Goal: Navigation & Orientation: Understand site structure

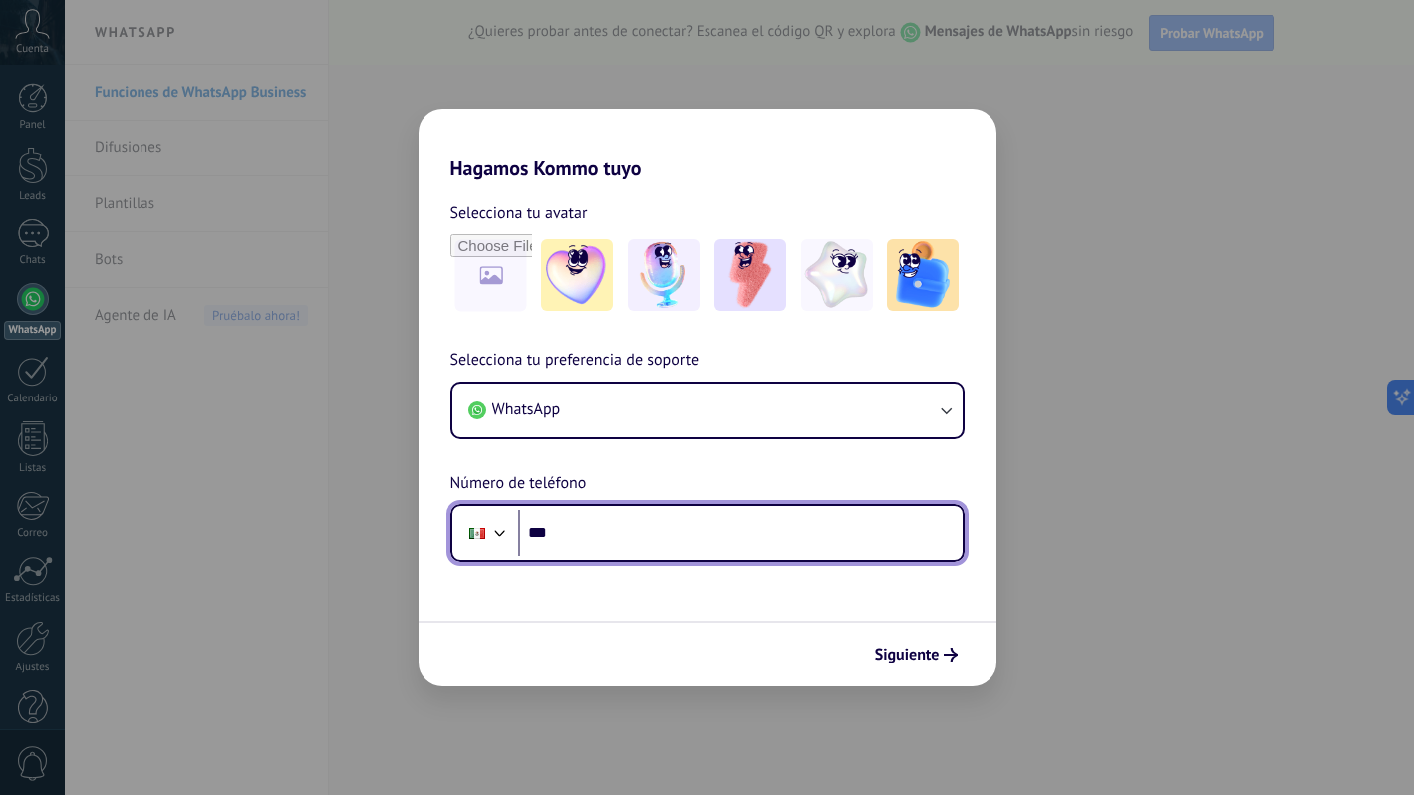
click at [761, 536] on input "***" at bounding box center [740, 533] width 445 height 46
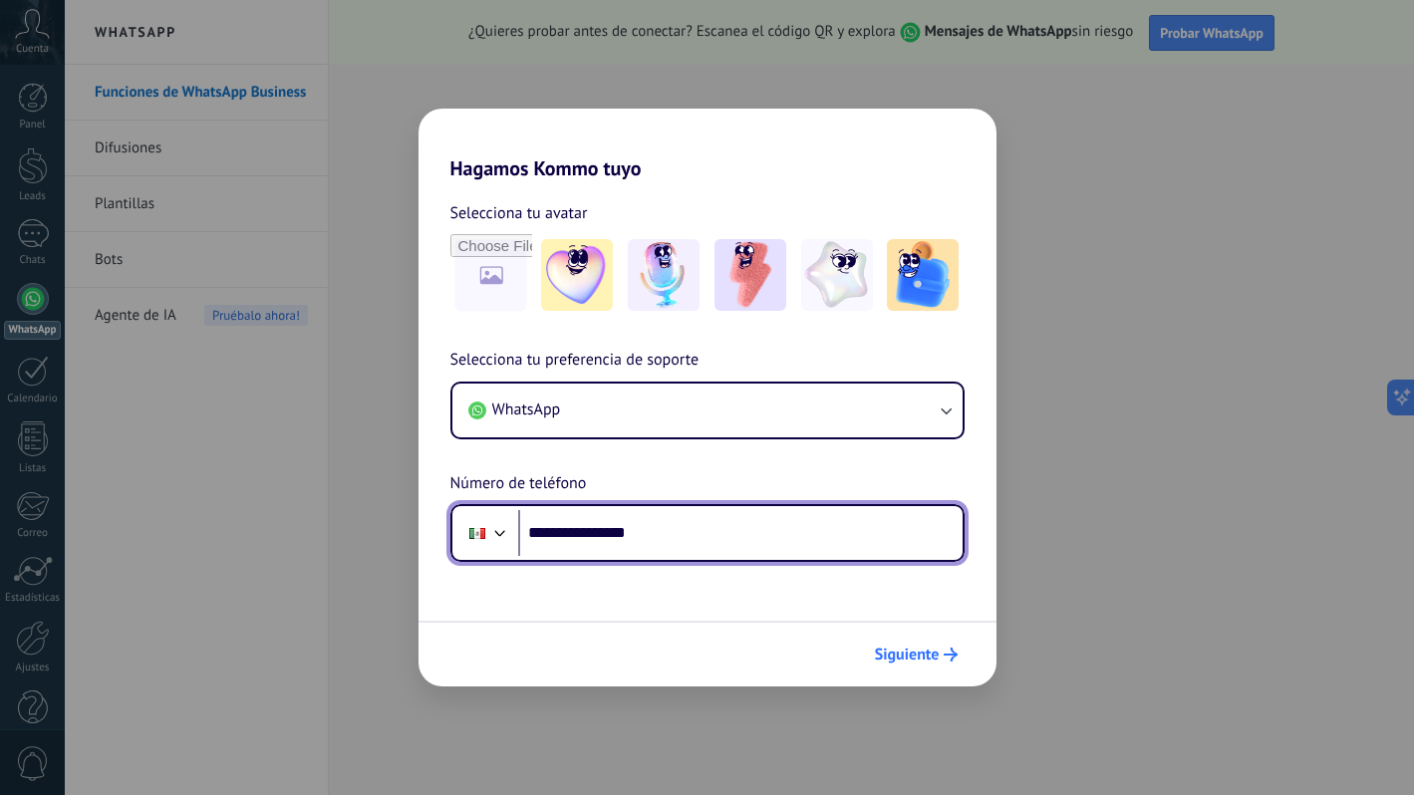
type input "**********"
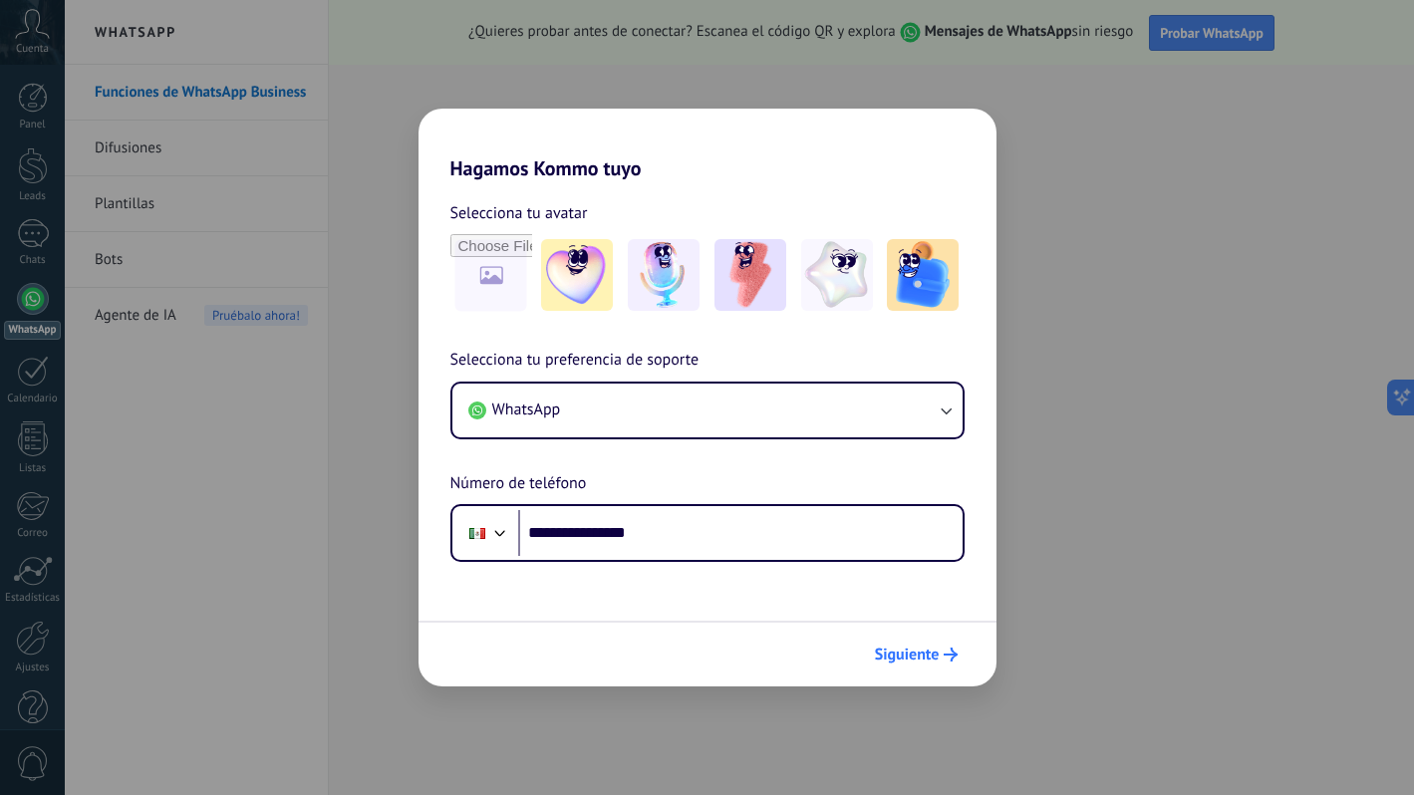
click at [920, 653] on span "Siguiente" at bounding box center [907, 655] width 65 height 14
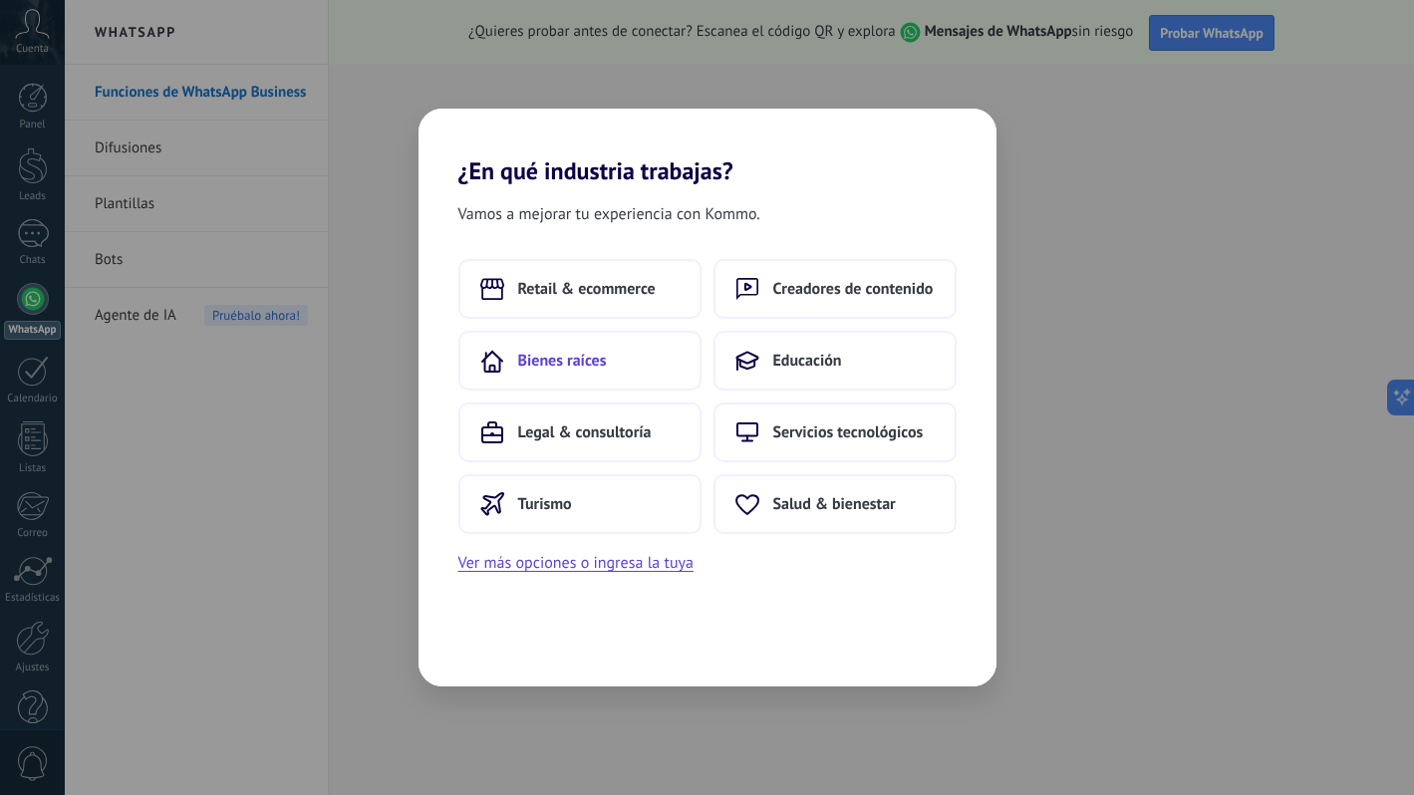
click at [610, 373] on button "Bienes raíces" at bounding box center [580, 361] width 243 height 60
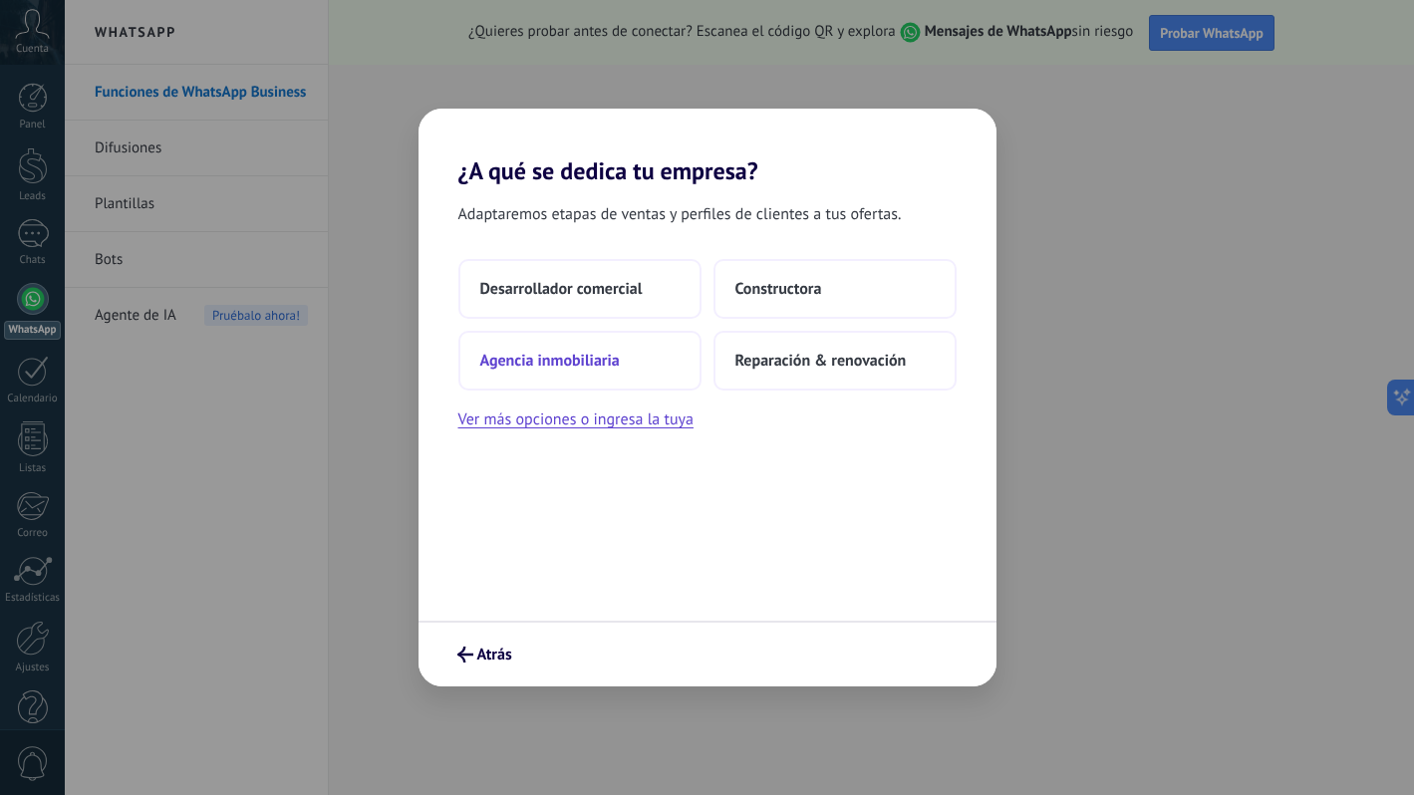
click at [605, 360] on span "Agencia inmobiliaria" at bounding box center [550, 361] width 140 height 20
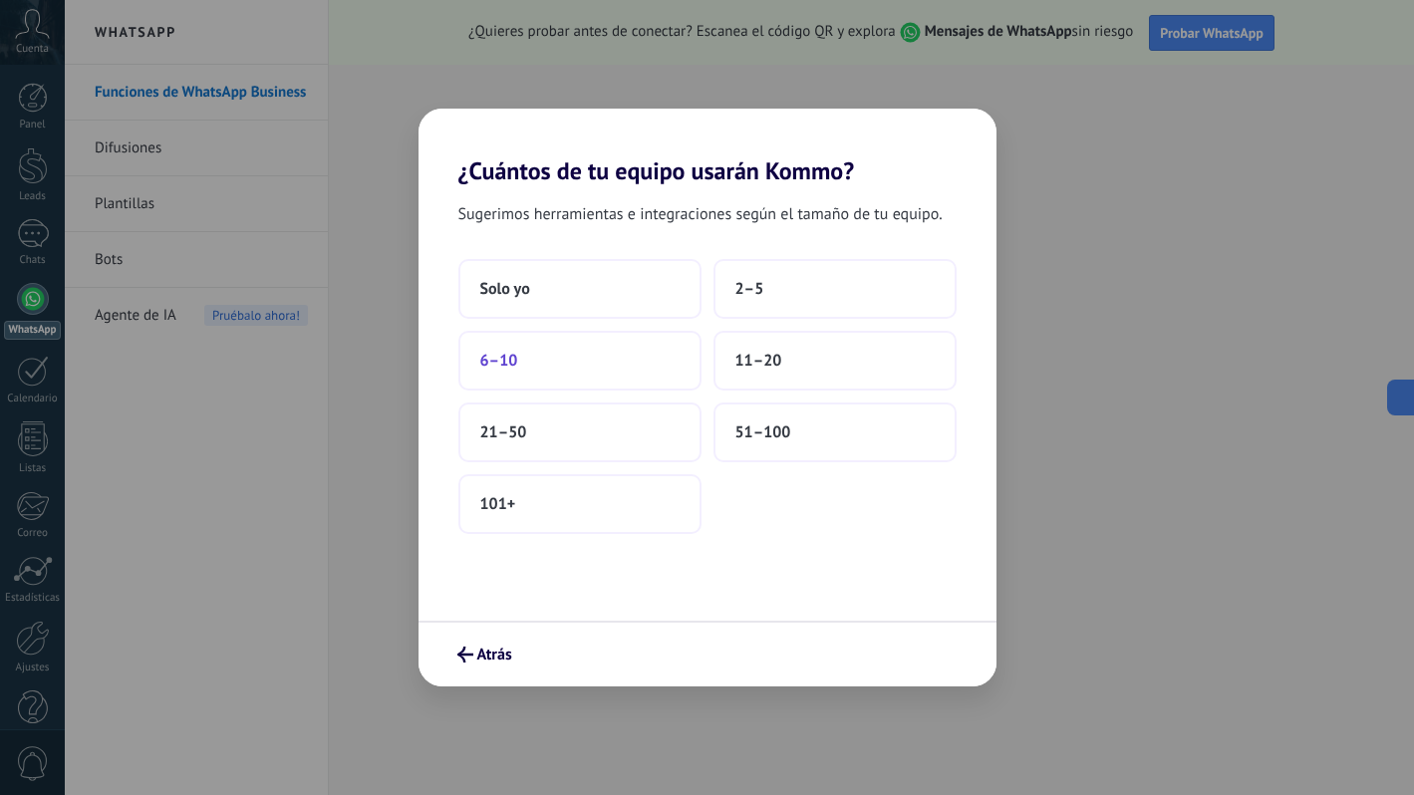
drag, startPoint x: 746, startPoint y: 292, endPoint x: 611, endPoint y: 372, distance: 156.4
click at [611, 372] on div "Solo yo 2–5 6–10 11–20 21–50 51–100 101+" at bounding box center [708, 396] width 498 height 275
click at [611, 370] on button "6–10" at bounding box center [580, 361] width 243 height 60
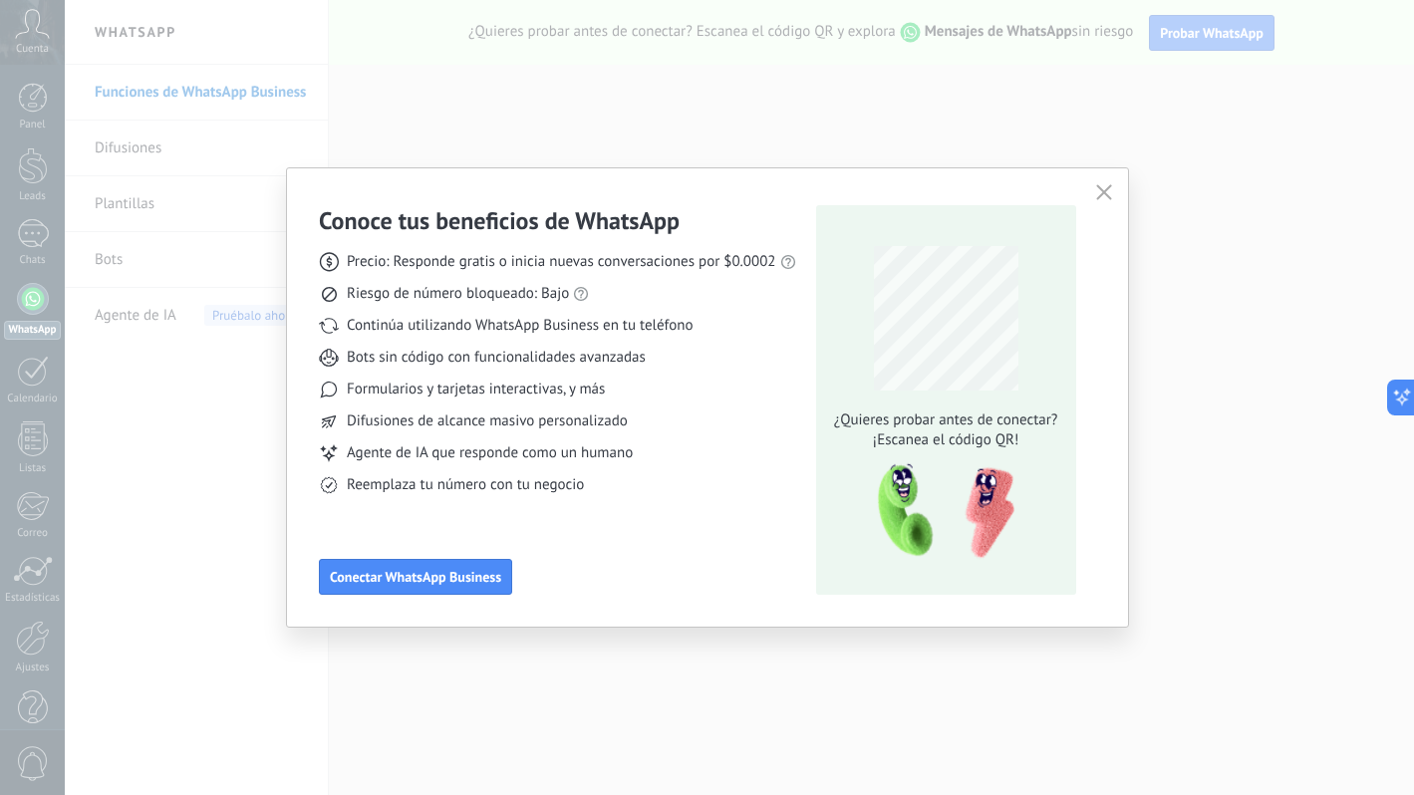
click at [1103, 188] on icon "button" at bounding box center [1104, 192] width 16 height 16
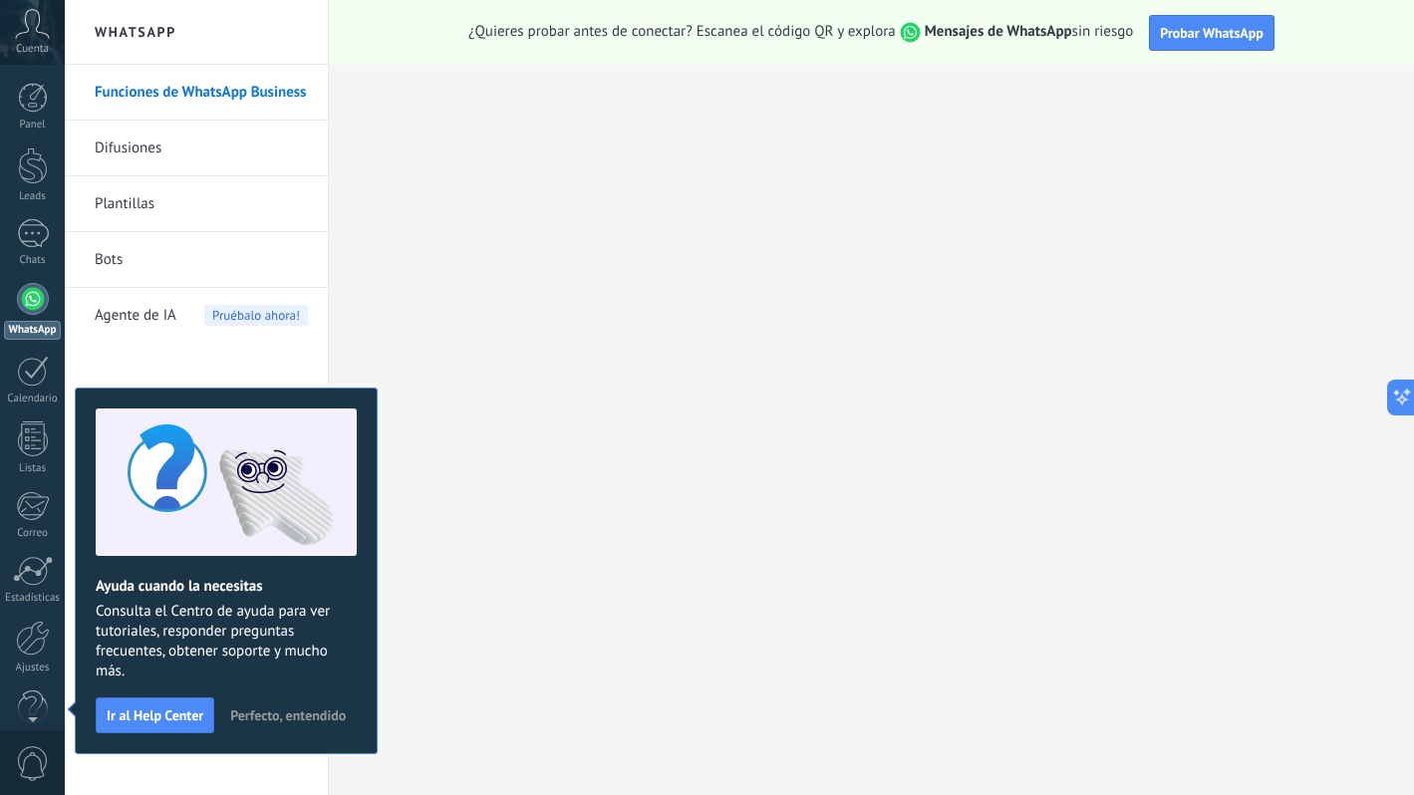
click at [34, 28] on icon at bounding box center [32, 24] width 35 height 30
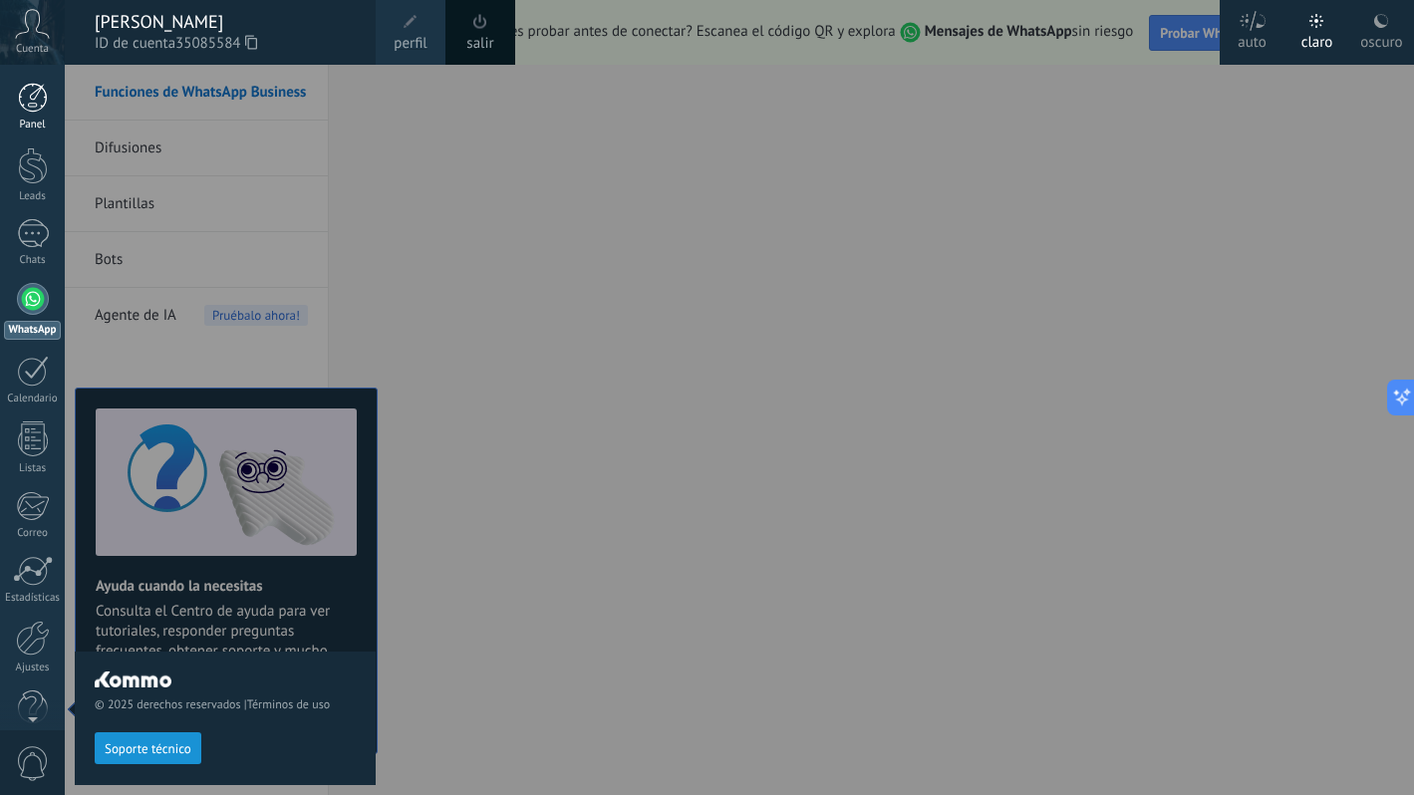
click at [22, 111] on div at bounding box center [33, 98] width 30 height 30
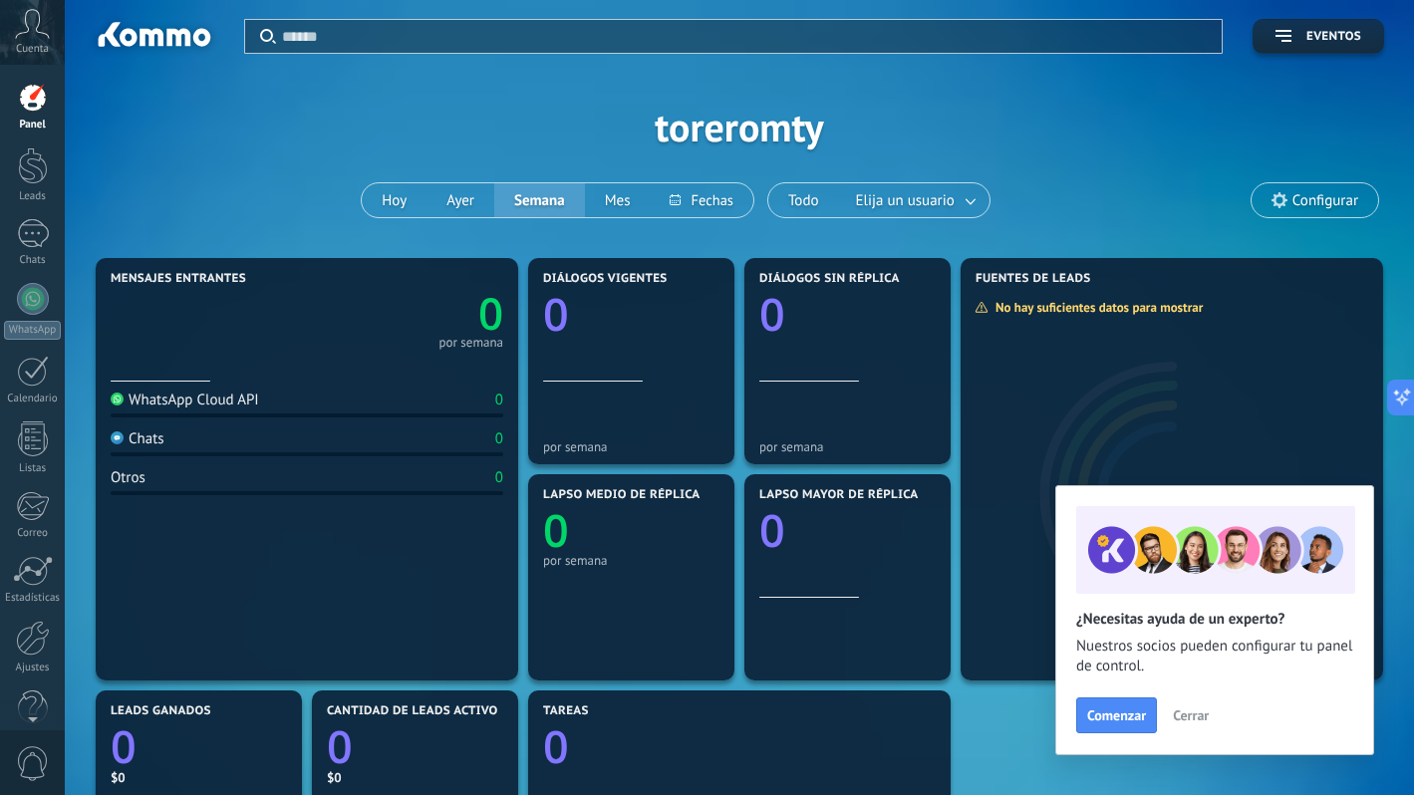
click at [1184, 713] on span "Cerrar" at bounding box center [1191, 716] width 36 height 14
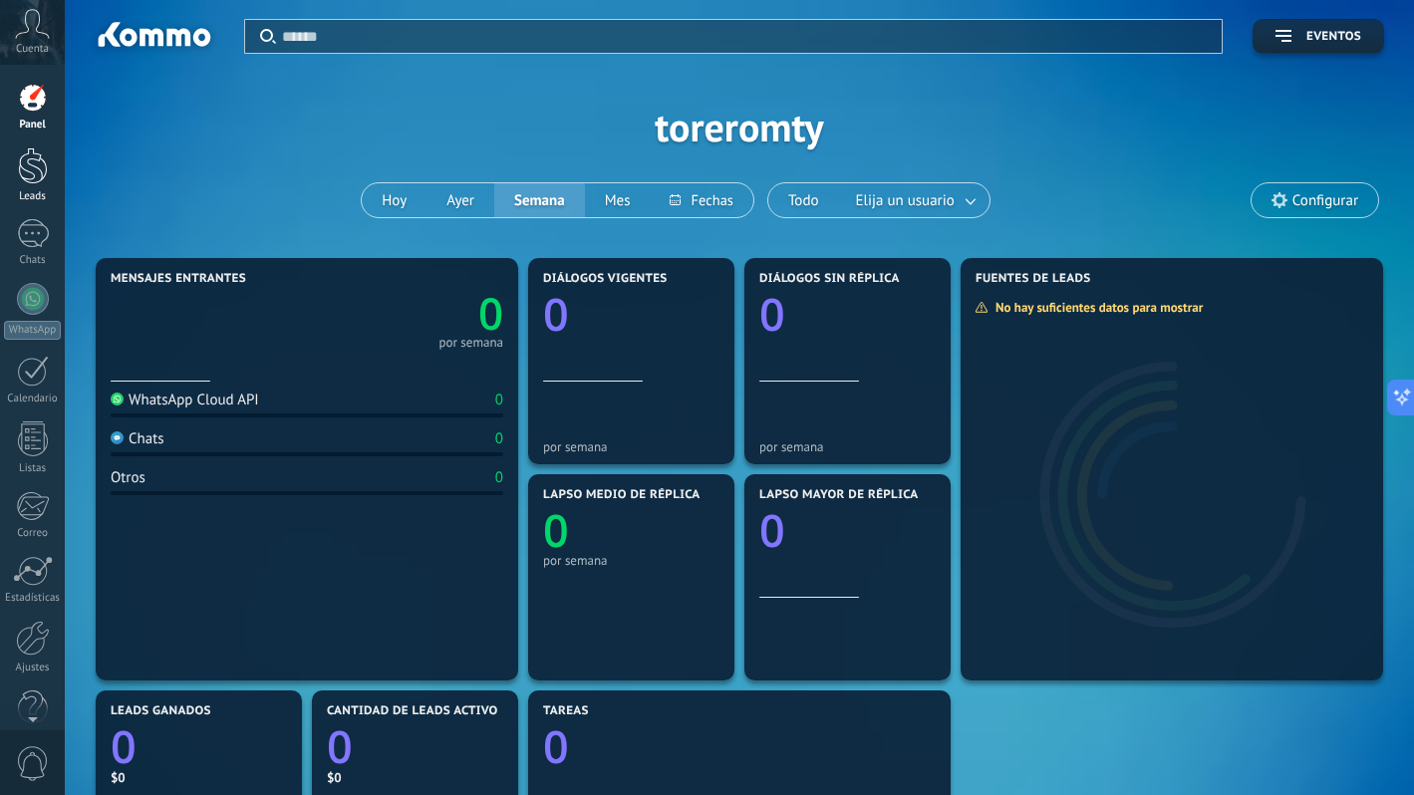
click at [32, 168] on div at bounding box center [33, 166] width 30 height 37
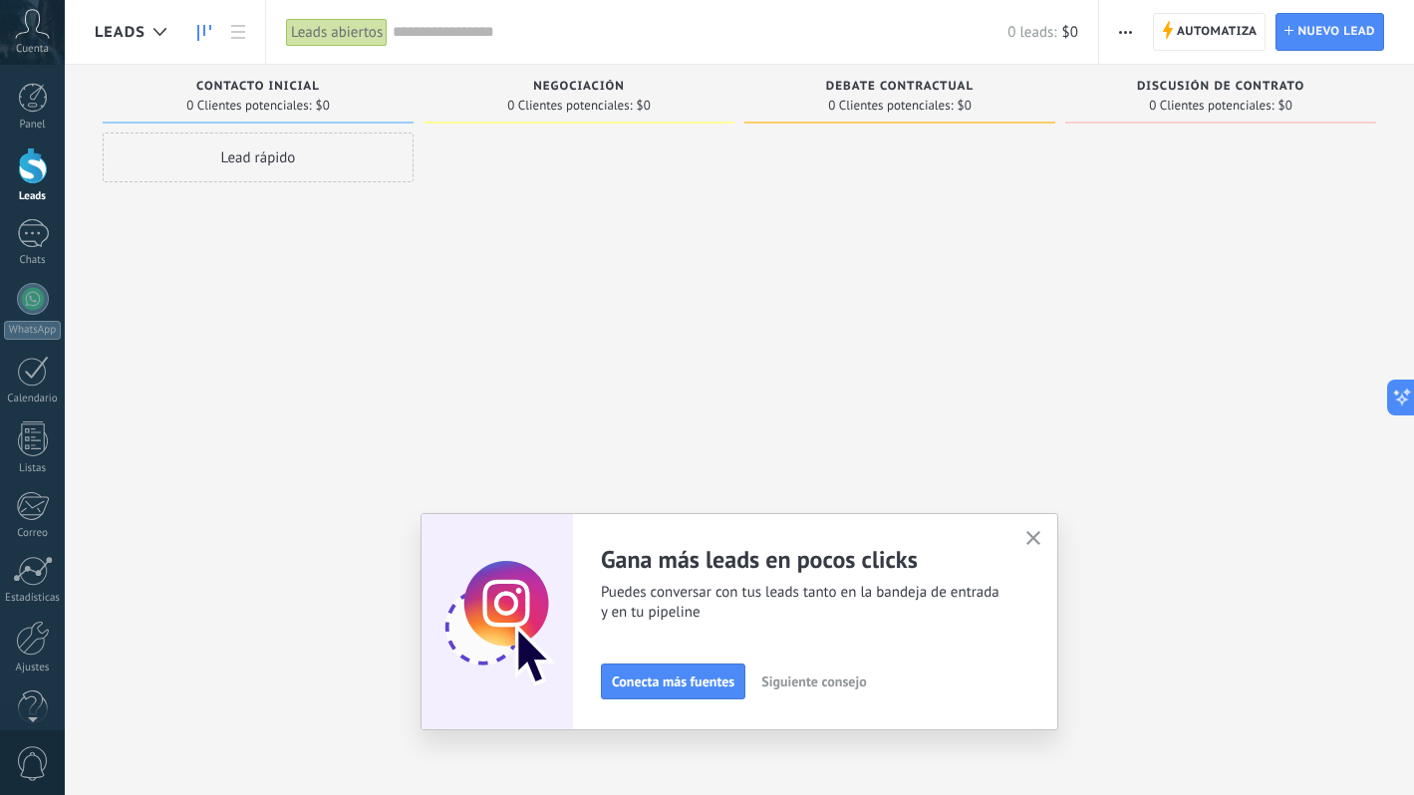
drag, startPoint x: 1037, startPoint y: 538, endPoint x: 813, endPoint y: 370, distance: 279.7
click at [813, 369] on div "Leads Leads abiertos Aplicar 0 leads: $0 Leads abiertos Mis leads Leads ganados…" at bounding box center [740, 414] width 1350 height 829
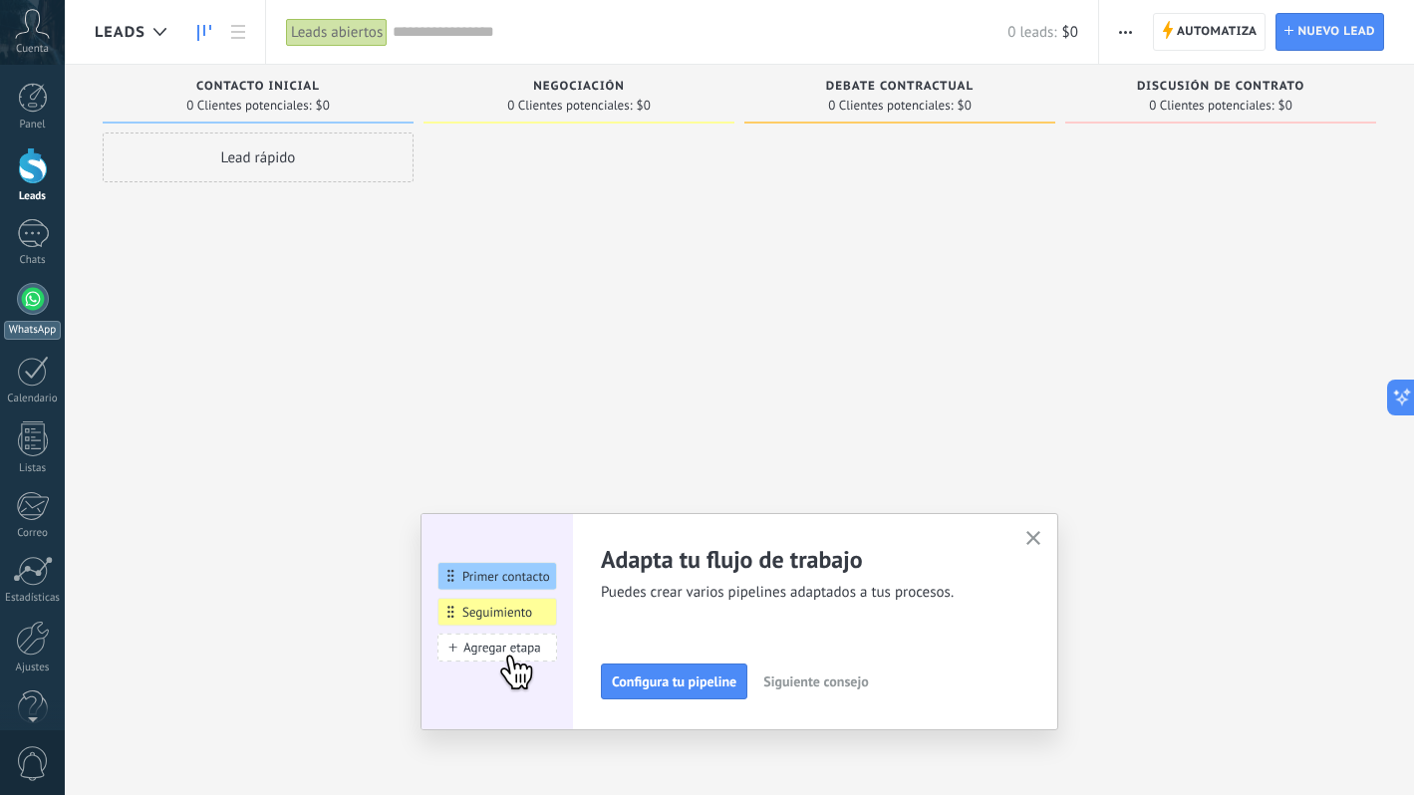
click at [38, 307] on div at bounding box center [33, 299] width 32 height 32
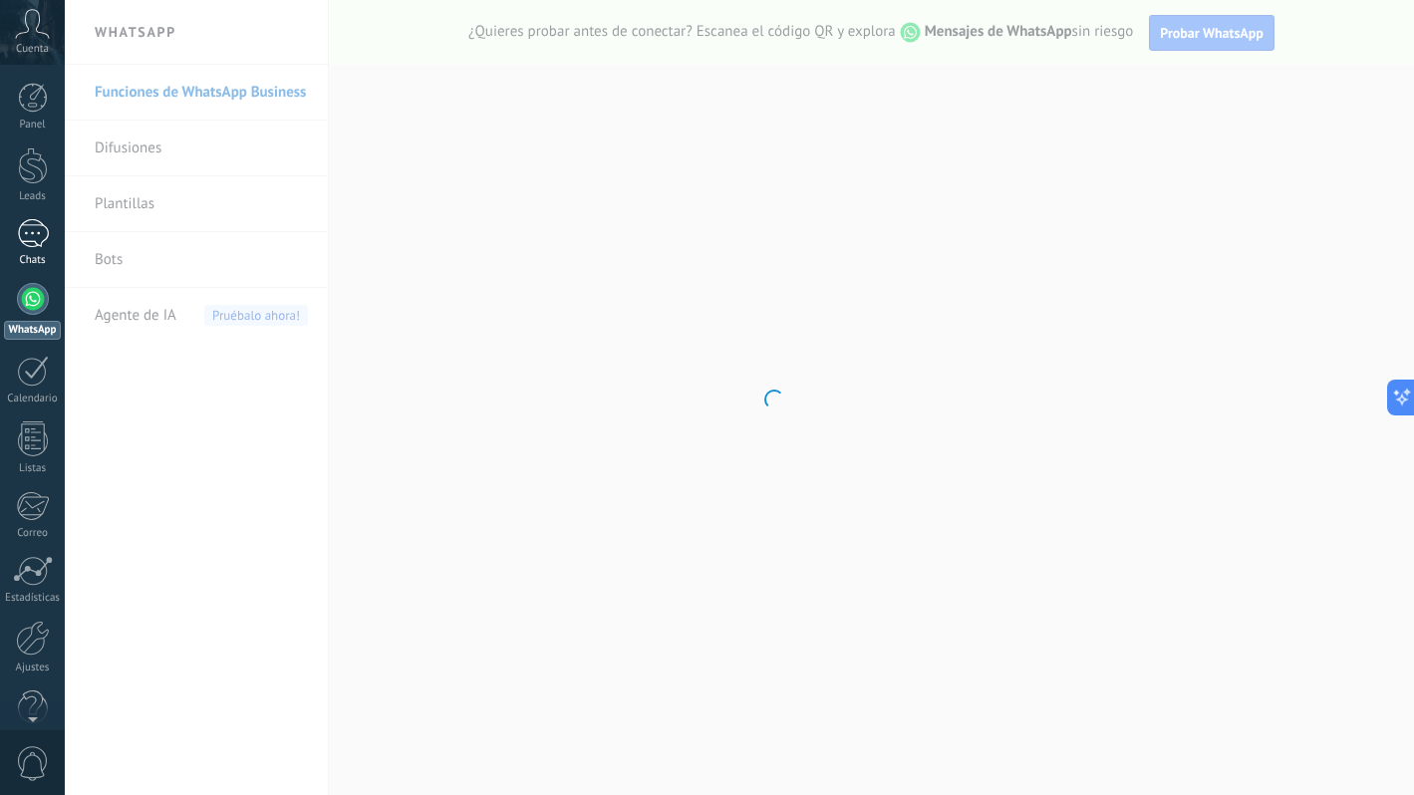
click at [38, 238] on div at bounding box center [33, 233] width 32 height 29
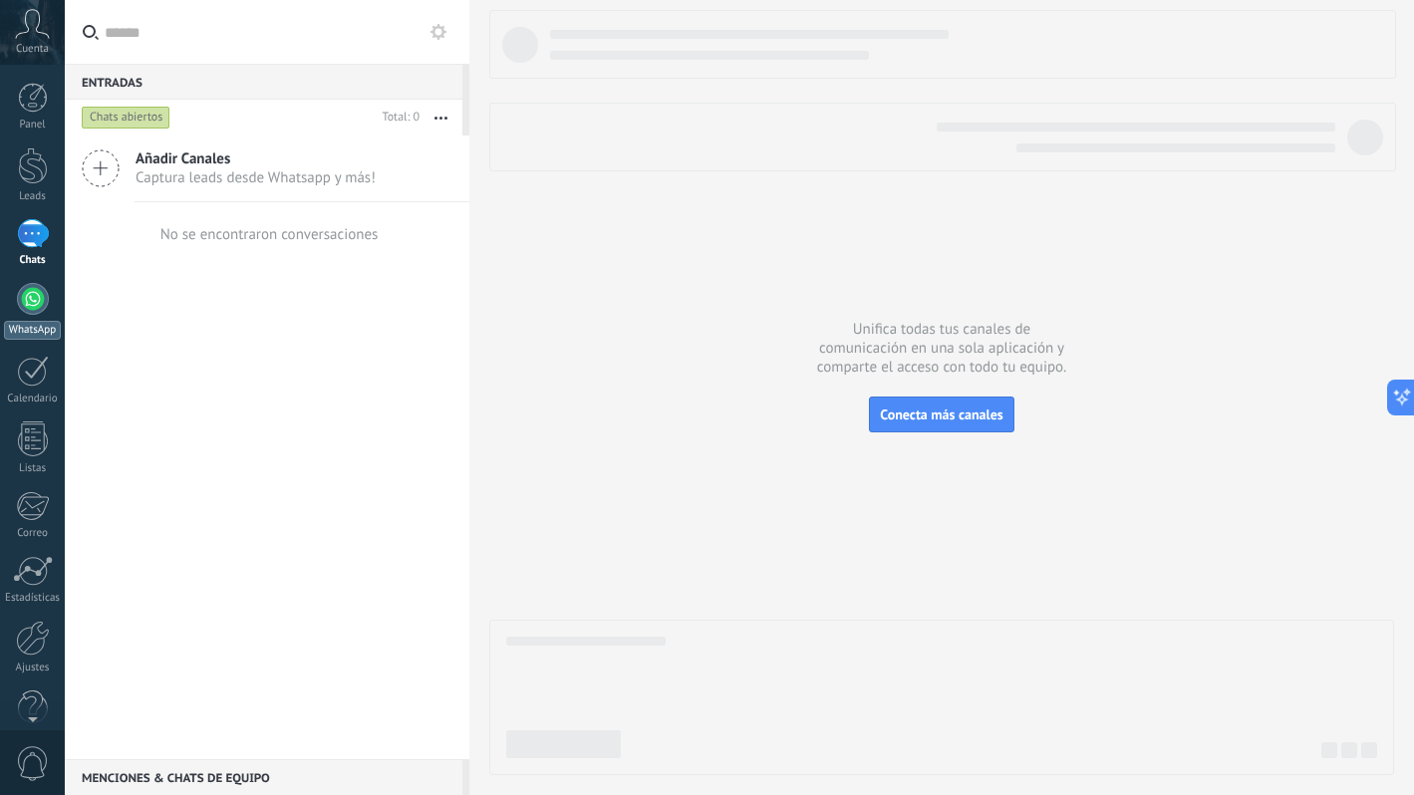
click at [32, 294] on div at bounding box center [33, 299] width 32 height 32
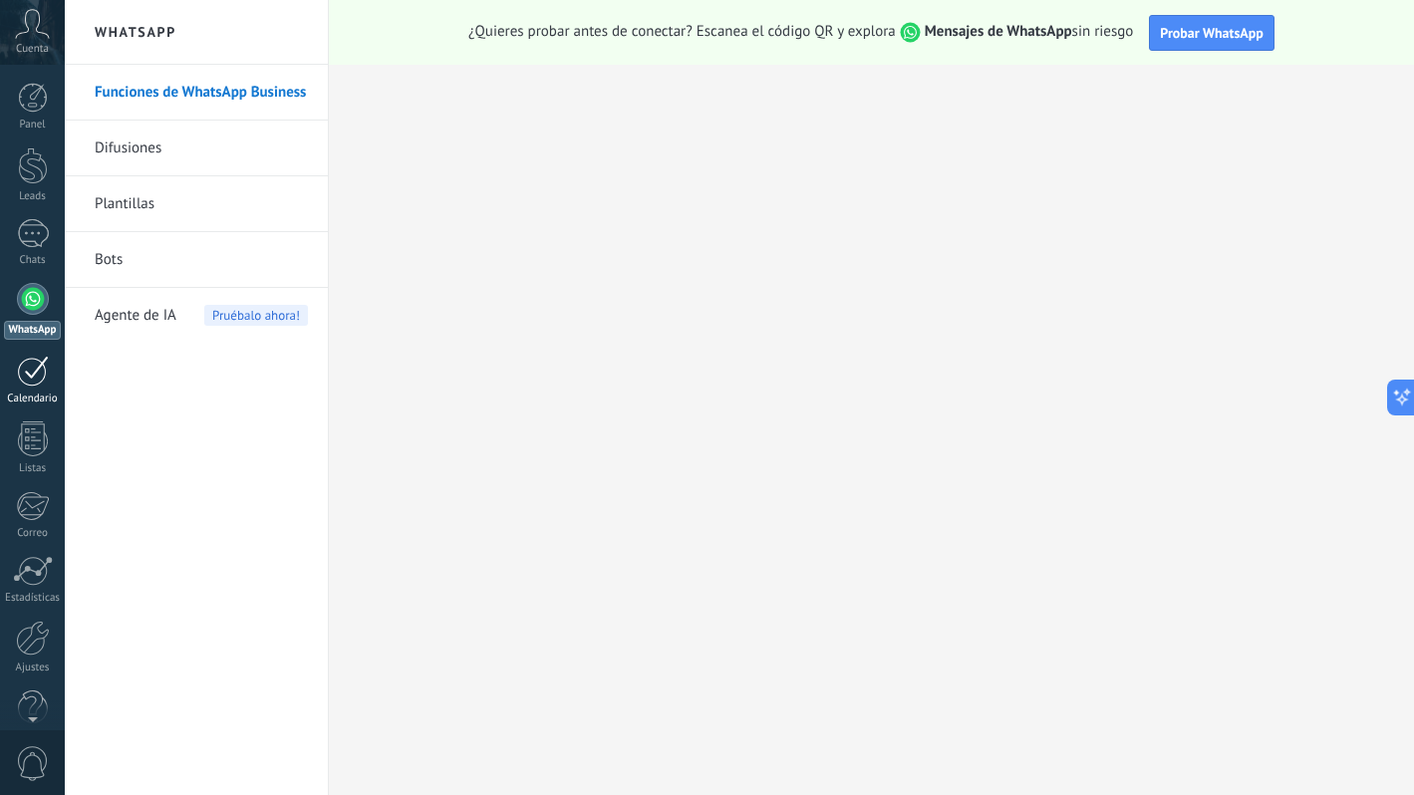
click at [25, 367] on div at bounding box center [33, 371] width 32 height 31
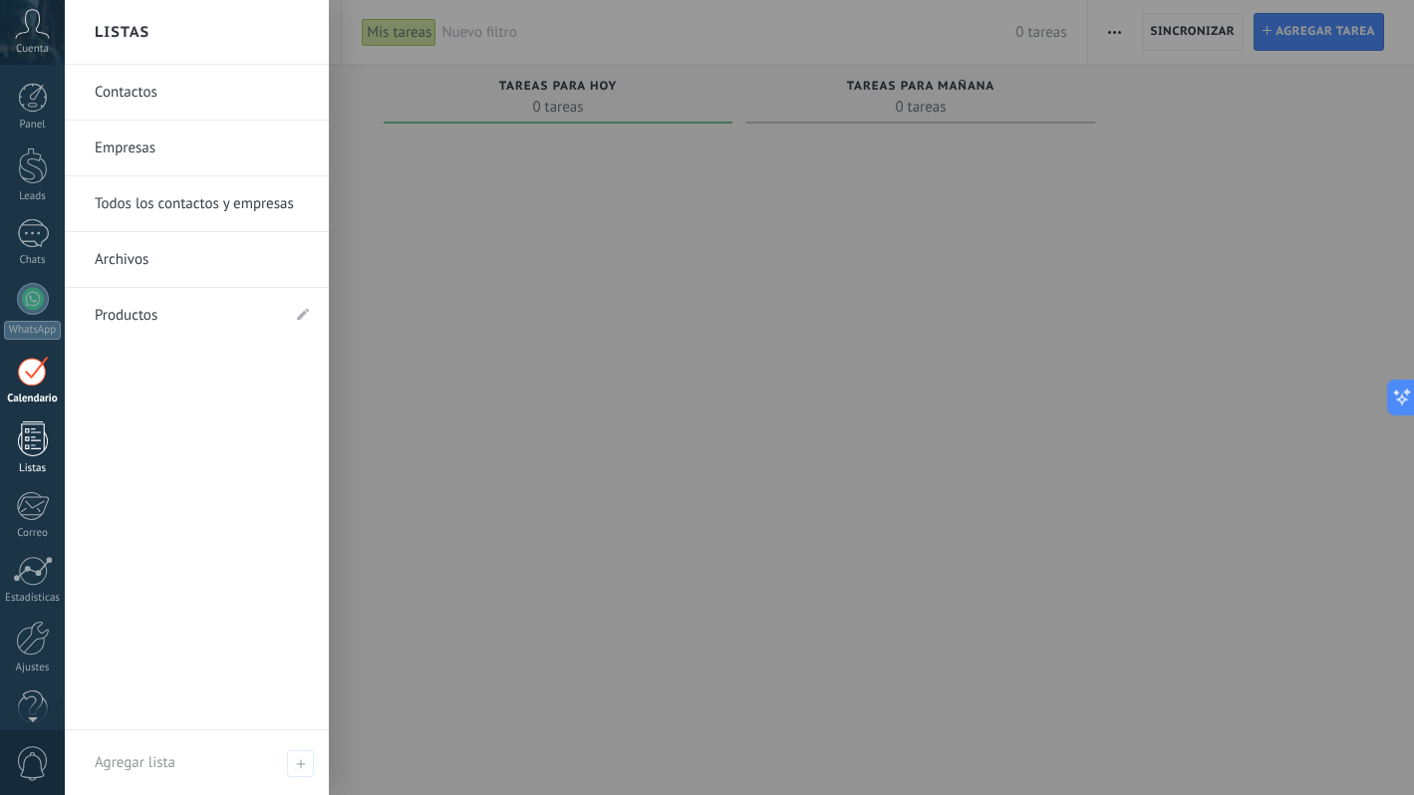
click at [27, 434] on div at bounding box center [33, 439] width 30 height 35
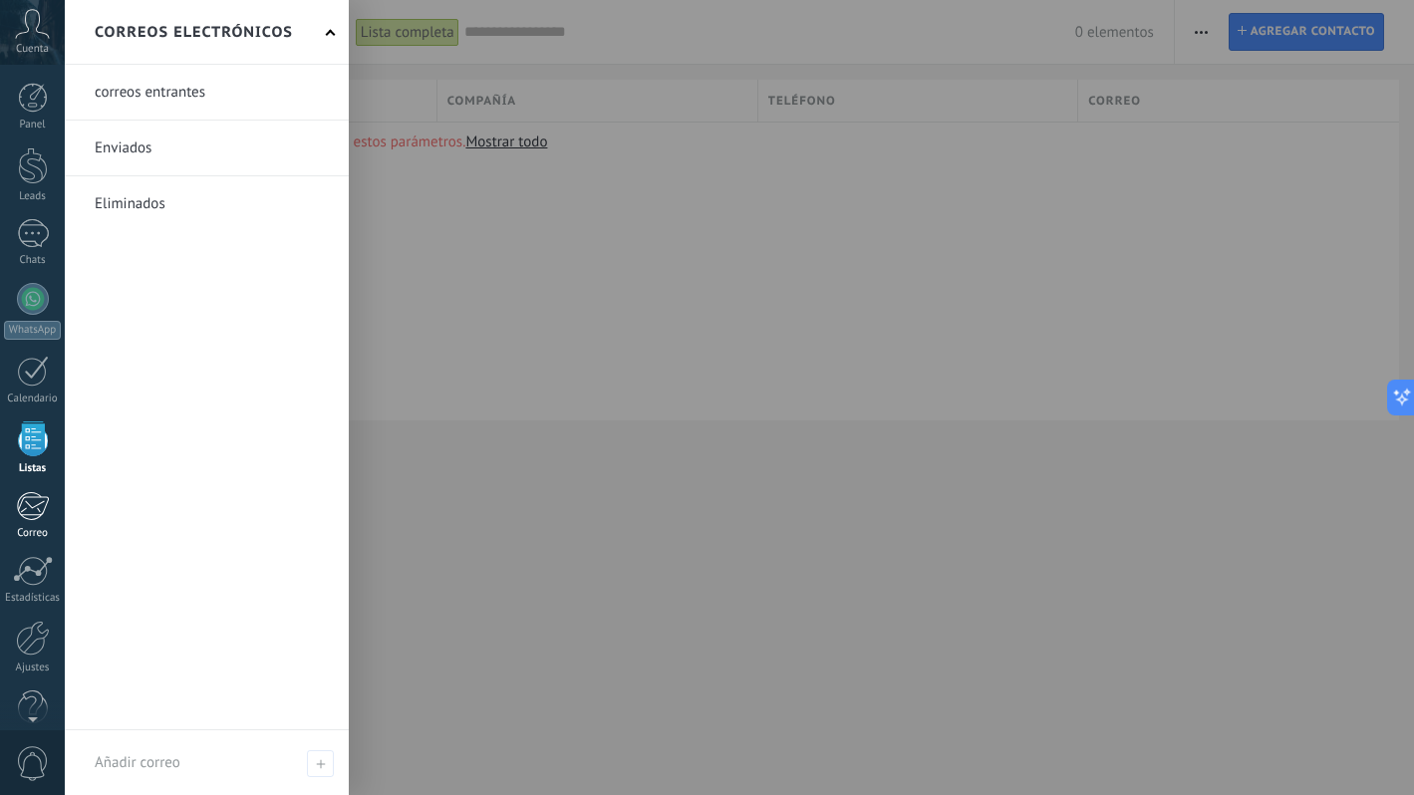
click at [30, 499] on div at bounding box center [32, 506] width 33 height 30
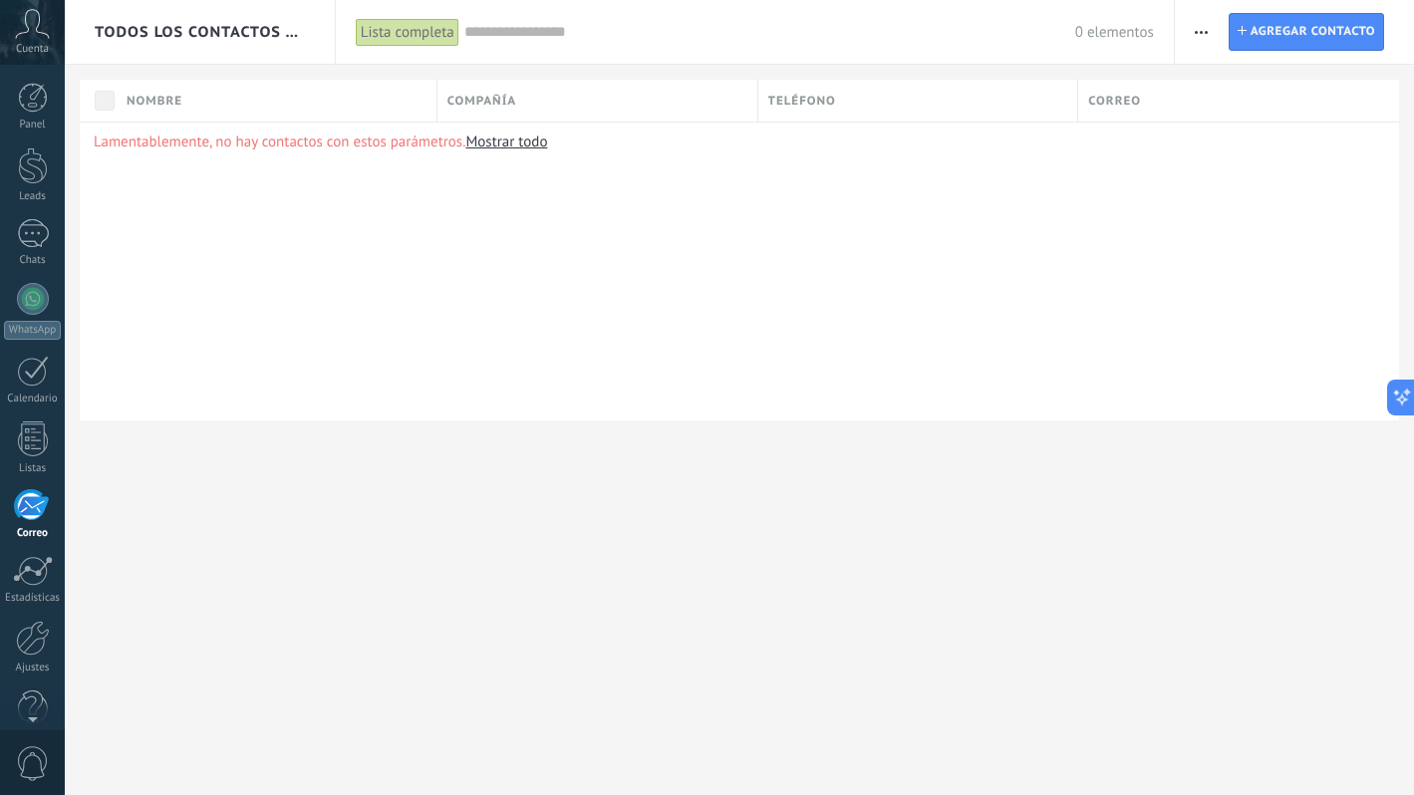
scroll to position [34, 0]
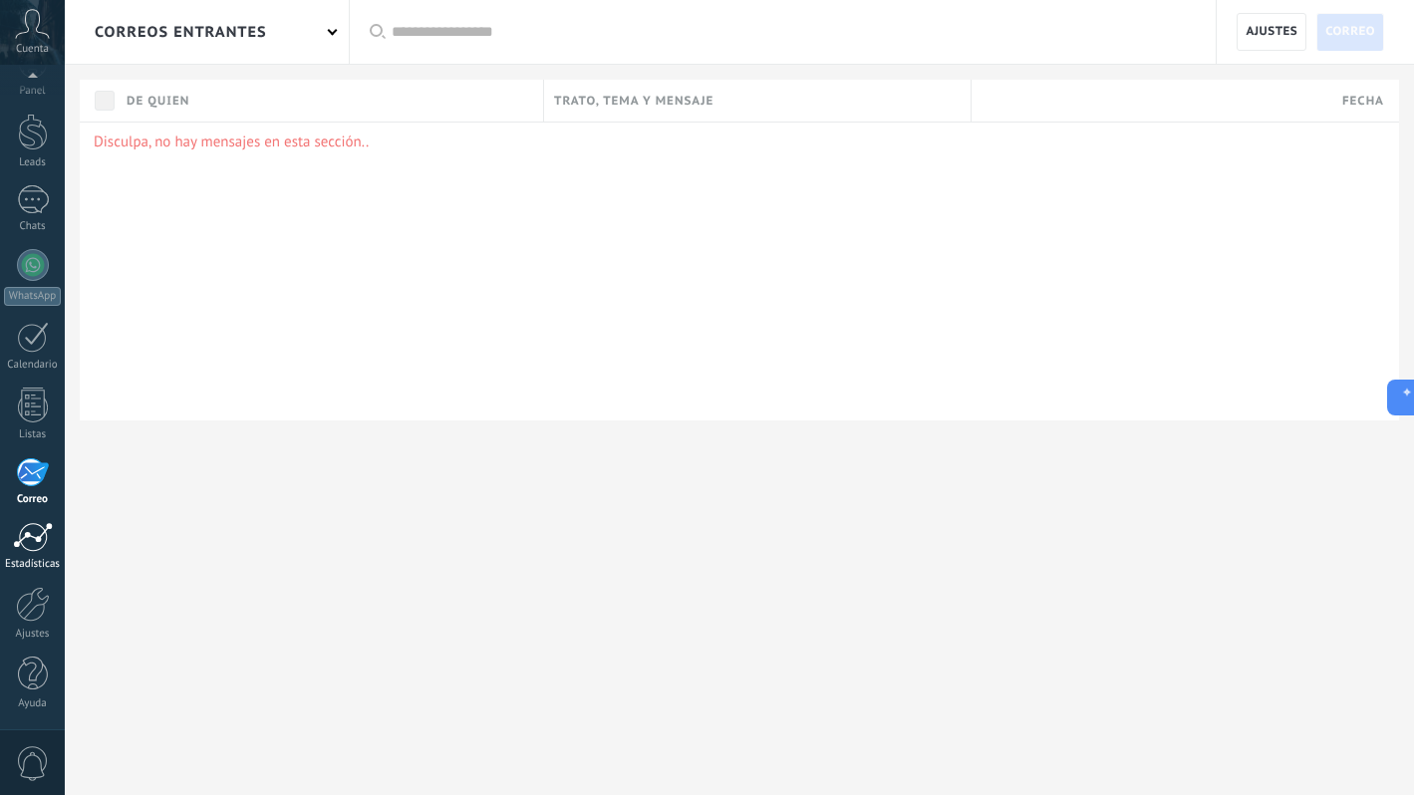
click at [37, 553] on link "Estadísticas" at bounding box center [32, 546] width 65 height 49
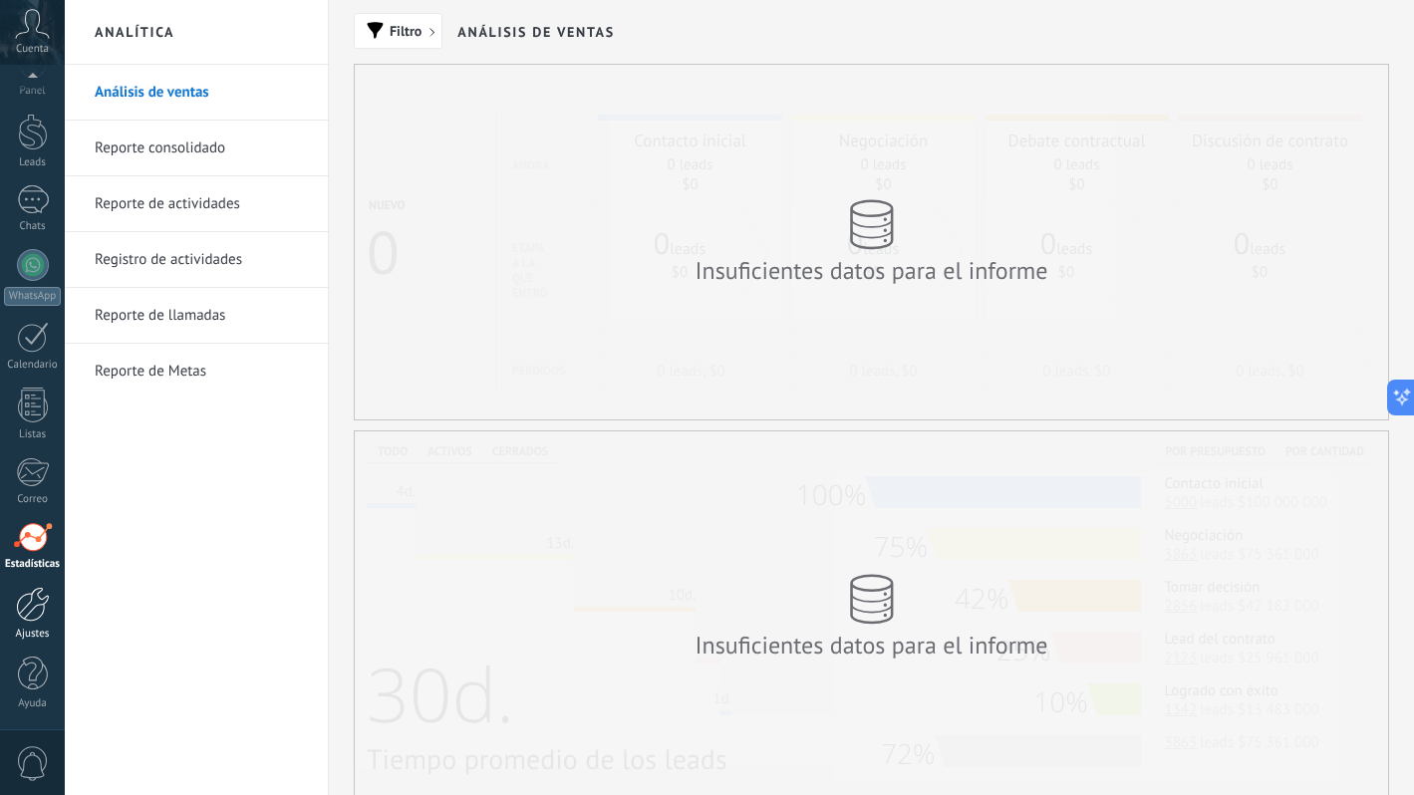
click at [30, 598] on div at bounding box center [33, 604] width 34 height 35
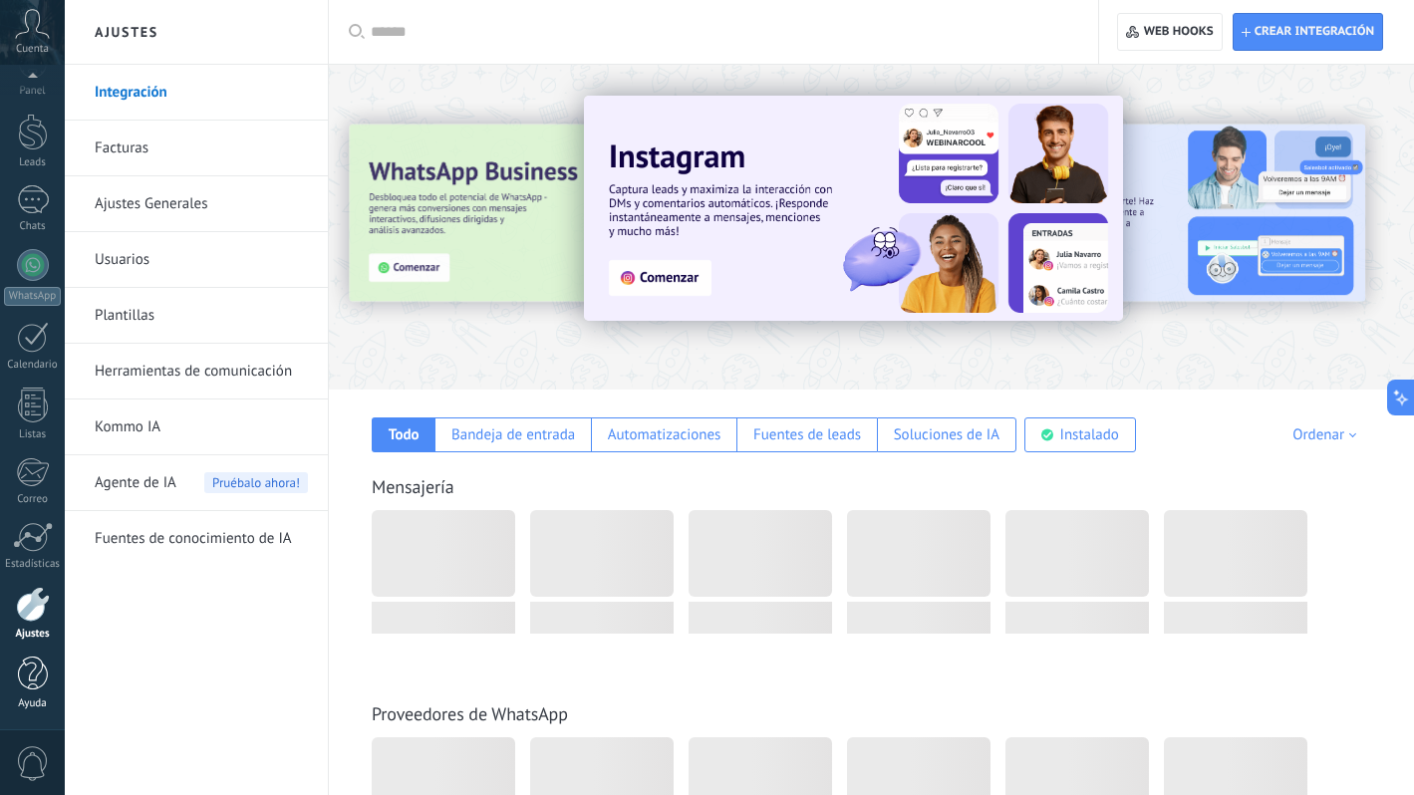
click at [34, 663] on div at bounding box center [33, 674] width 30 height 35
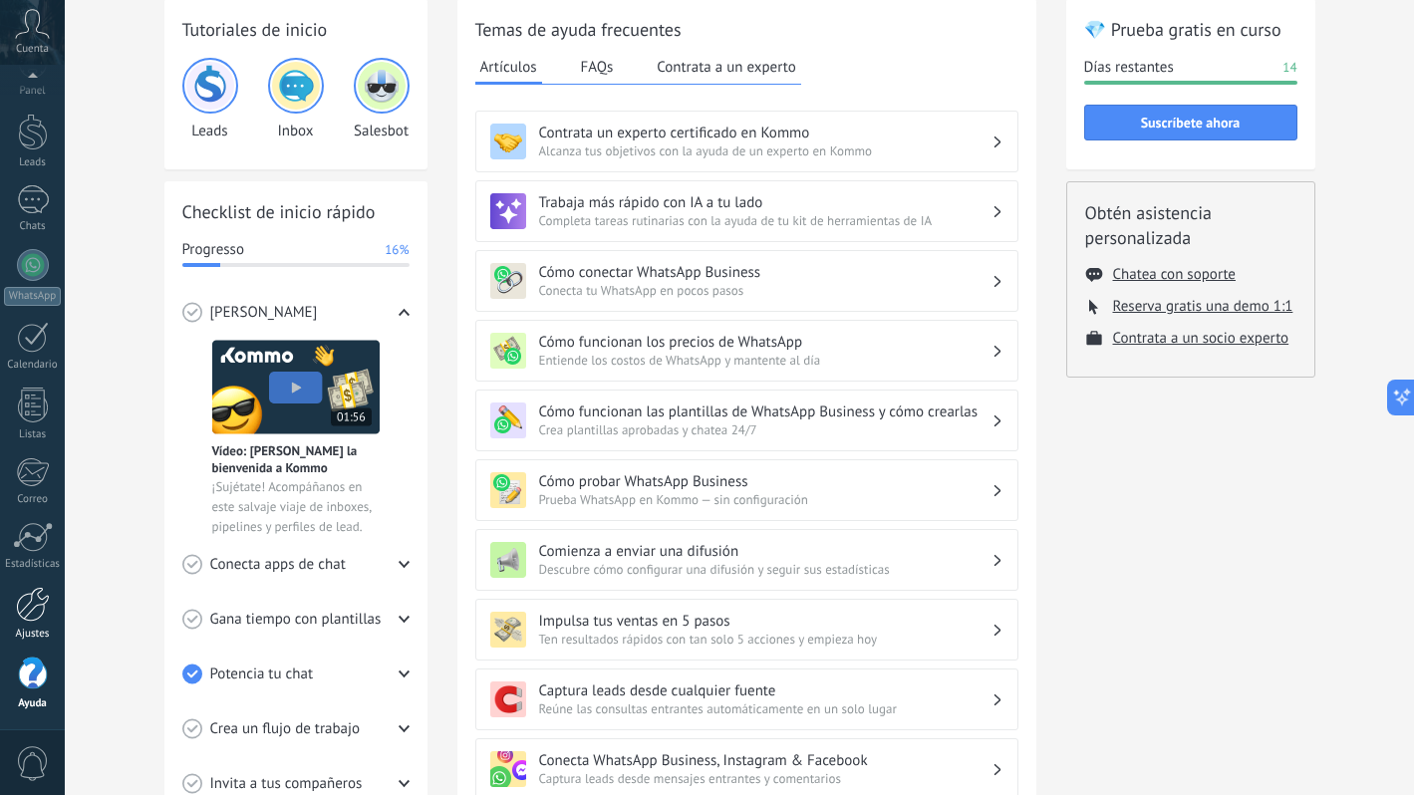
scroll to position [100, 0]
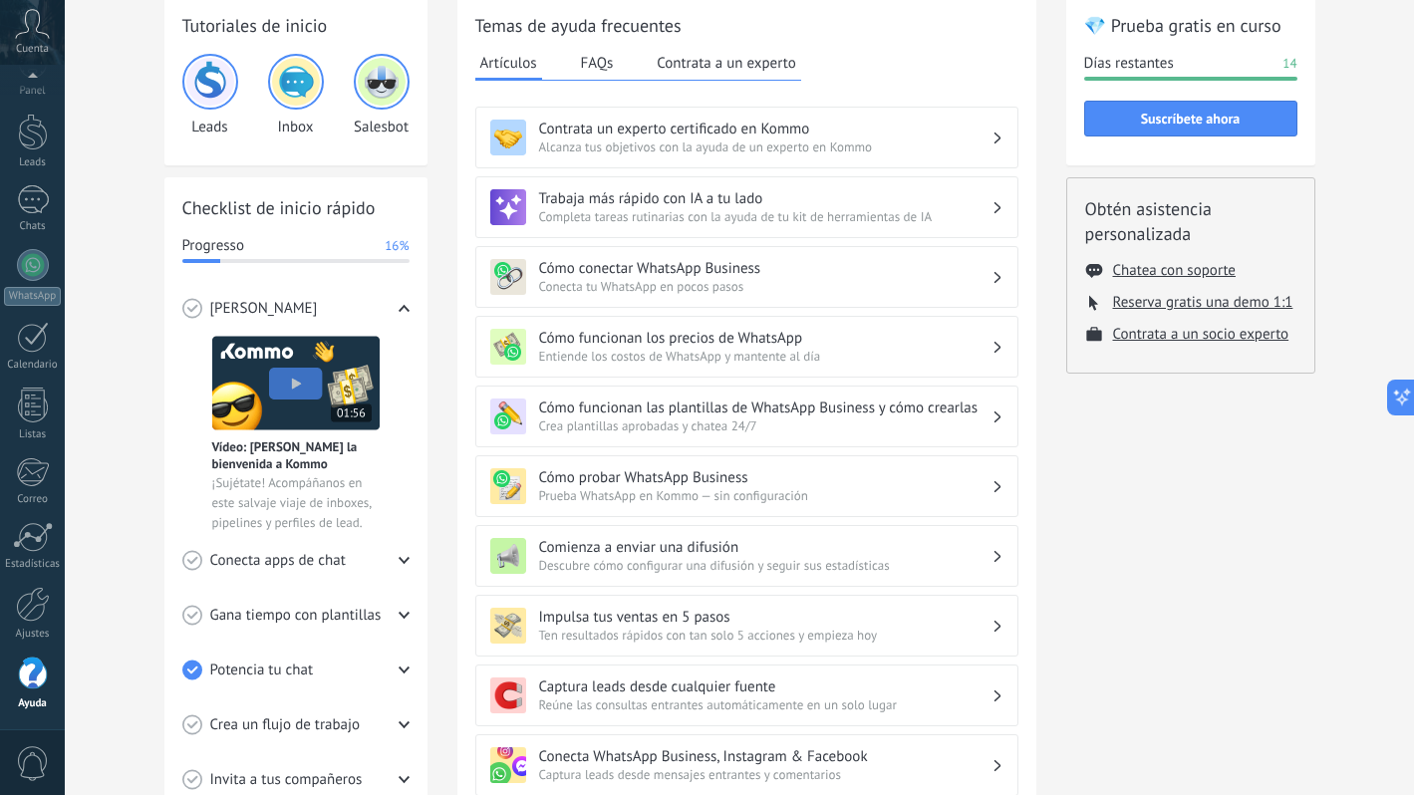
click at [32, 741] on div "0" at bounding box center [32, 763] width 65 height 66
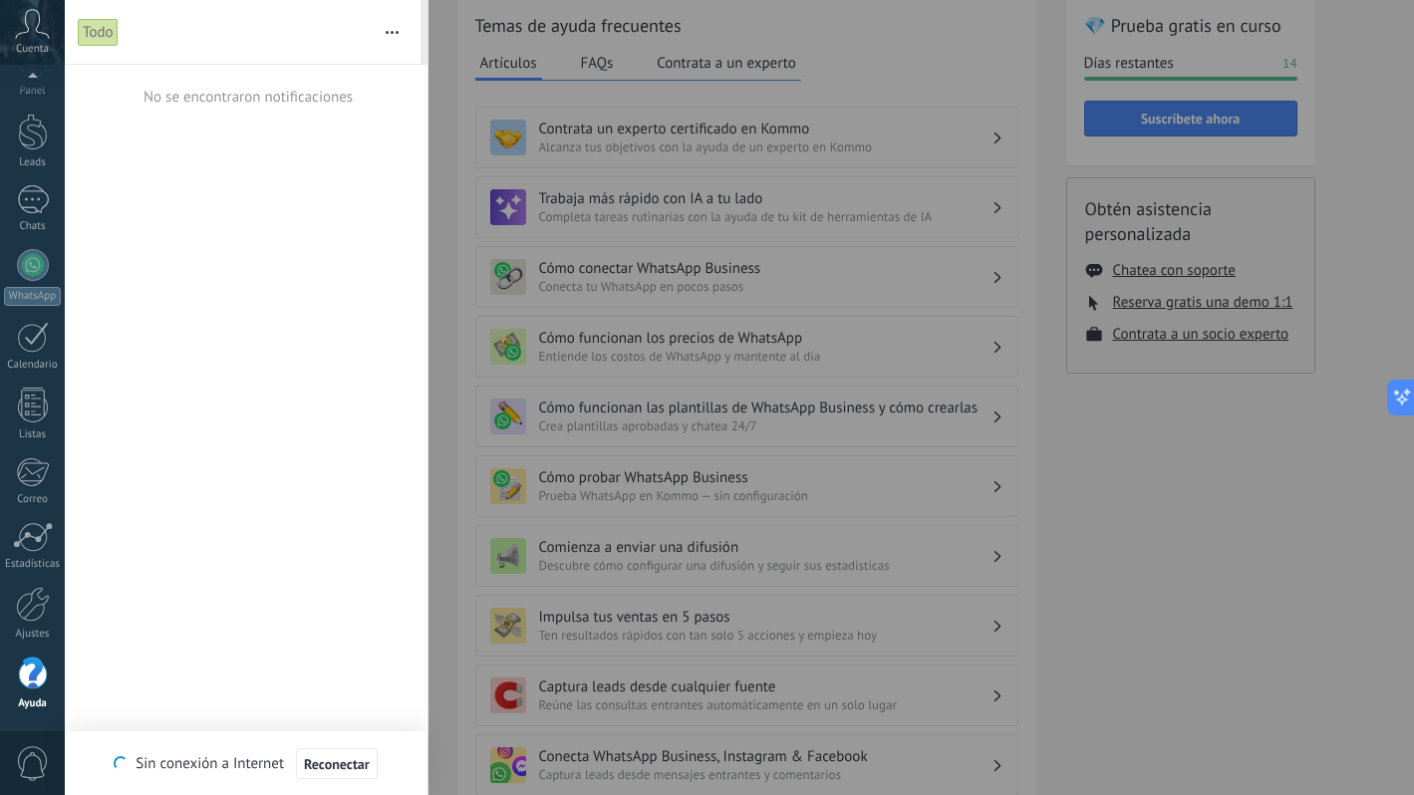
click at [121, 639] on div "No se encontraron notificaciones" at bounding box center [246, 430] width 363 height 731
